Goal: Task Accomplishment & Management: Complete application form

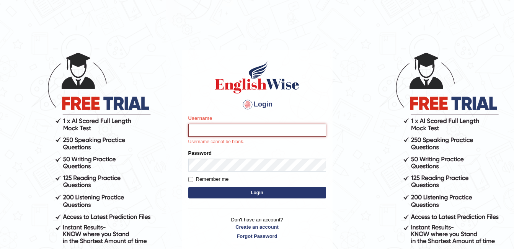
click at [217, 125] on input "Username" at bounding box center [257, 130] width 138 height 13
type input "cyrusgrg"
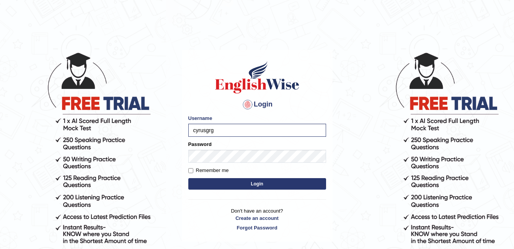
click at [237, 181] on button "Login" at bounding box center [257, 183] width 138 height 11
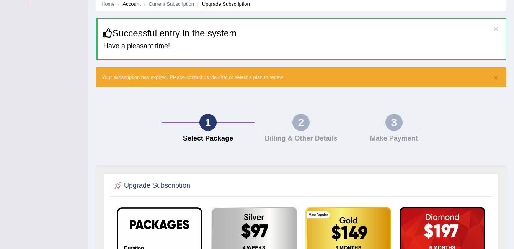
scroll to position [12, 0]
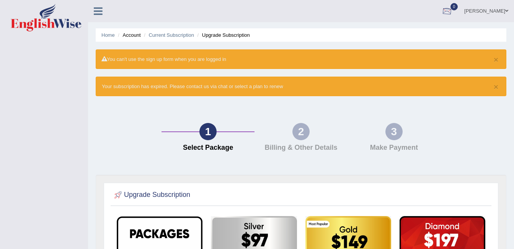
click at [490, 10] on link "Cyrus Gurung" at bounding box center [487, 10] width 56 height 20
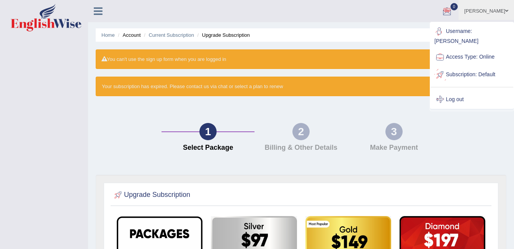
click at [463, 96] on link "Log out" at bounding box center [472, 100] width 83 height 18
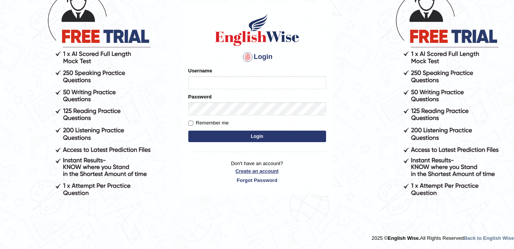
scroll to position [67, 0]
click at [268, 171] on link "Create an account" at bounding box center [257, 170] width 138 height 7
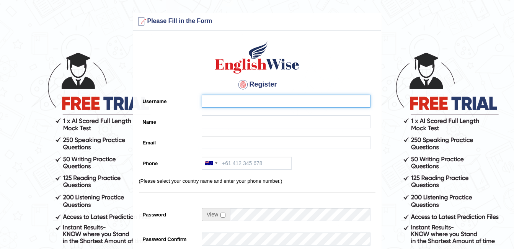
click at [263, 104] on input "Username" at bounding box center [286, 101] width 169 height 13
type input "cyrugrg"
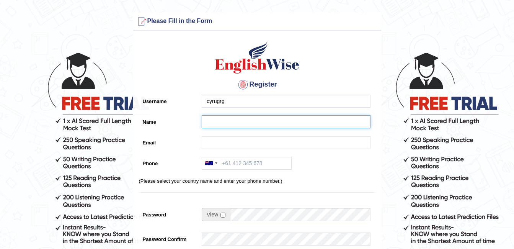
click at [320, 125] on input "Name" at bounding box center [286, 121] width 169 height 13
type input "[PERSON_NAME]"
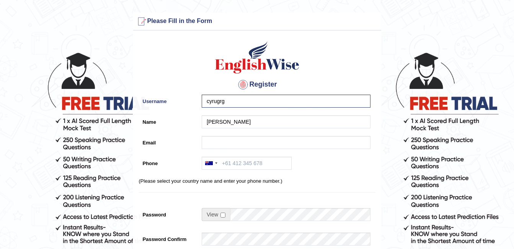
click at [334, 136] on div "Register Username [GEOGRAPHIC_DATA] Name [PERSON_NAME] Email Phone [GEOGRAPHIC_…" at bounding box center [257, 194] width 248 height 320
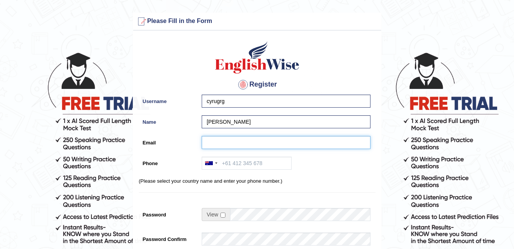
click at [334, 144] on input "Email" at bounding box center [286, 142] width 169 height 13
type input "[EMAIL_ADDRESS][DOMAIN_NAME]"
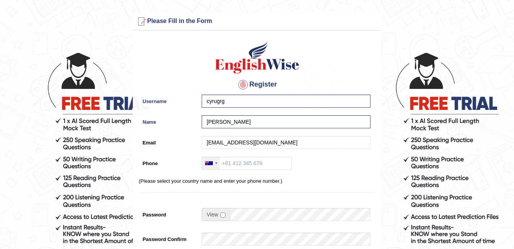
click at [206, 165] on div at bounding box center [211, 163] width 18 height 12
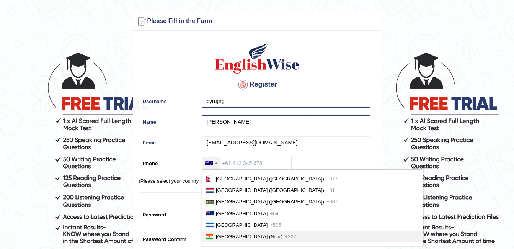
scroll to position [1797, 0]
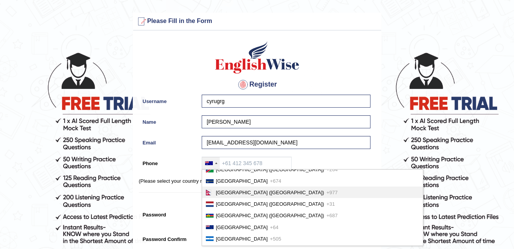
click at [242, 190] on span "[GEOGRAPHIC_DATA] ([GEOGRAPHIC_DATA])" at bounding box center [270, 193] width 108 height 6
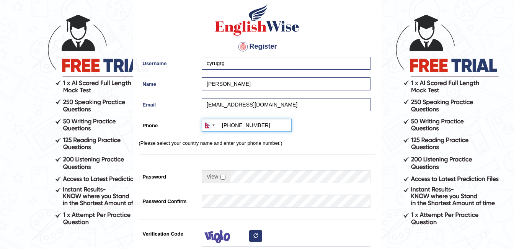
scroll to position [38, 0]
type input "[PHONE_NUMBER]"
